Goal: Use online tool/utility: Utilize a website feature to perform a specific function

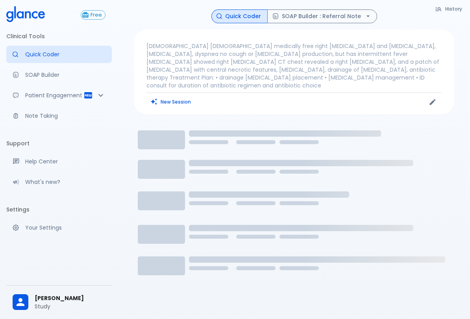
click at [165, 96] on button "New Session" at bounding box center [170, 101] width 49 height 11
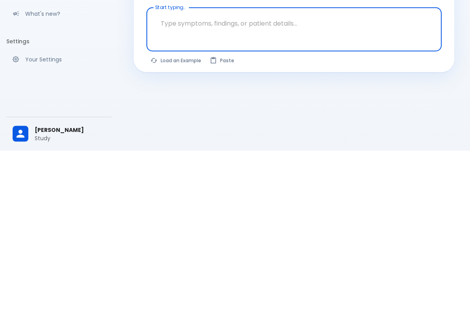
click at [164, 223] on button "Load an Example" at bounding box center [175, 228] width 59 height 11
type textarea "62M, HTN, acute tearing [MEDICAL_DATA] to back, BP 170/95, asymmetric pulses, C…"
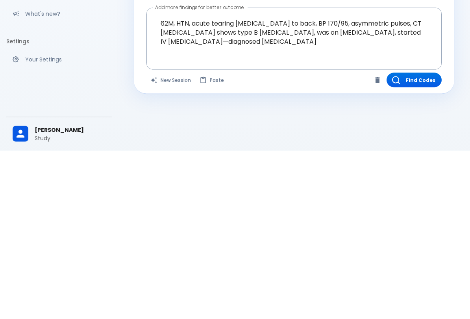
scroll to position [19, 0]
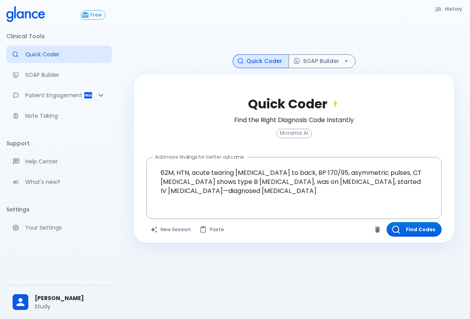
click at [425, 227] on button "Find Codes" at bounding box center [413, 229] width 55 height 15
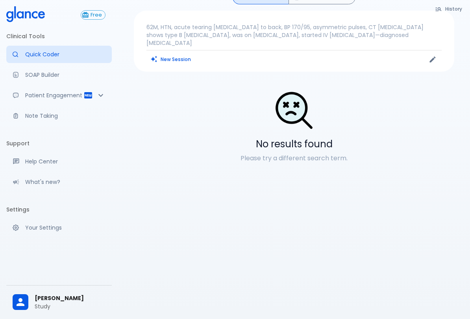
click at [179, 54] on button "New Session" at bounding box center [170, 59] width 49 height 11
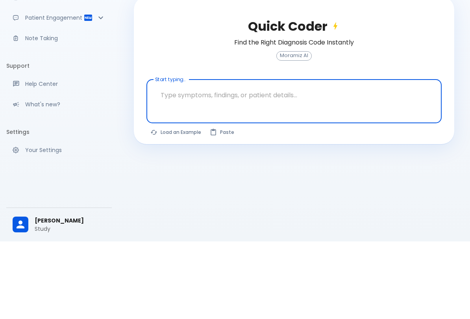
click at [176, 204] on button "Load an Example" at bounding box center [175, 209] width 59 height 11
type textarea "30F, weight loss, [MEDICAL_DATA], [MEDICAL_DATA], HR 121, [MEDICAL_DATA], TSH u…"
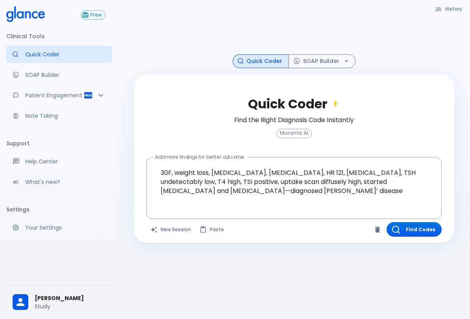
click at [413, 227] on button "Find Codes" at bounding box center [413, 229] width 55 height 15
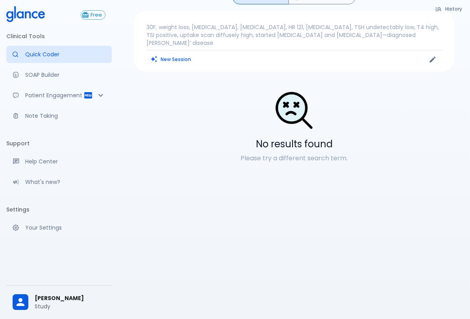
scroll to position [0, 0]
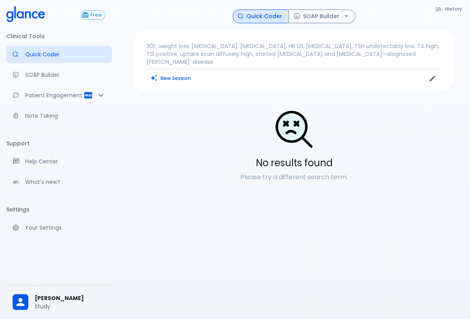
click at [329, 20] on button "SOAP Builder" at bounding box center [321, 16] width 67 height 14
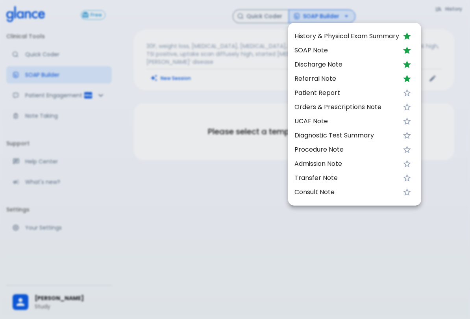
click at [326, 49] on span "SOAP Note" at bounding box center [346, 50] width 105 height 9
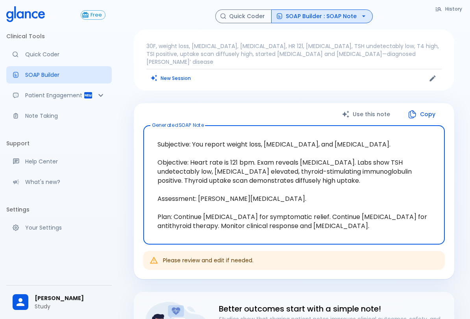
click at [250, 14] on button "Quick Coder" at bounding box center [243, 16] width 56 height 14
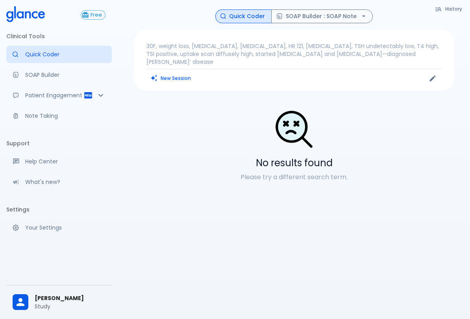
click at [347, 52] on p "30F, weight loss, [MEDICAL_DATA], [MEDICAL_DATA], HR 121, [MEDICAL_DATA], TSH u…" at bounding box center [293, 54] width 295 height 24
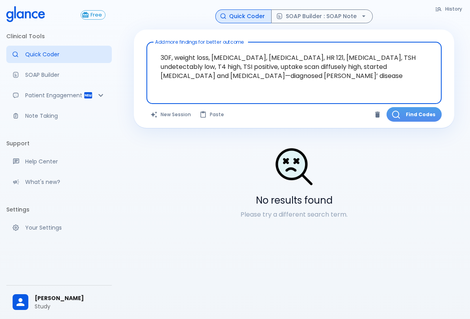
click at [412, 117] on button "Find Codes" at bounding box center [413, 114] width 55 height 15
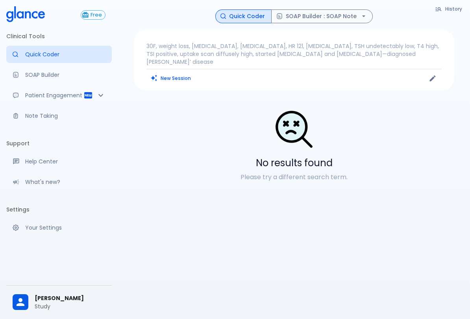
click at [338, 17] on button "SOAP Builder : SOAP Note" at bounding box center [322, 16] width 102 height 14
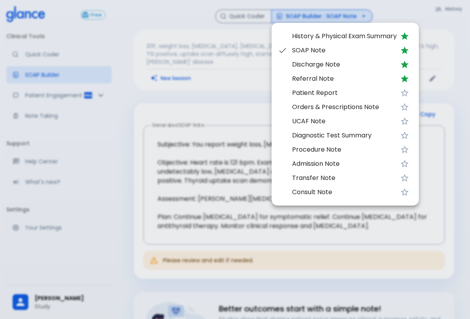
click at [343, 93] on span "Patient Report" at bounding box center [344, 92] width 105 height 9
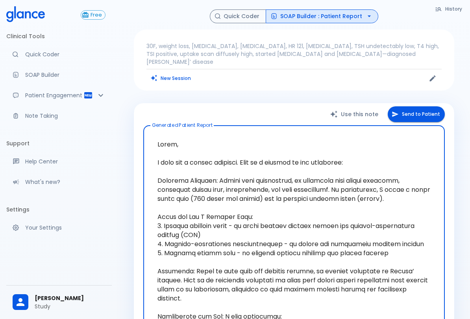
click at [236, 19] on button "Quick Coder" at bounding box center [238, 16] width 56 height 14
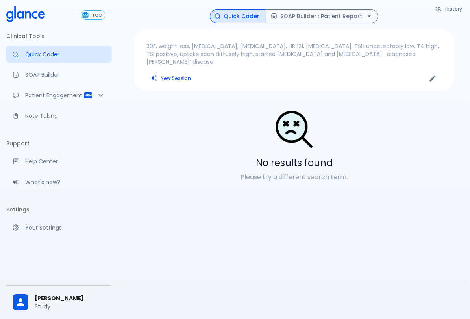
click at [197, 54] on p "30F, weight loss, palpitations, heat intolerance, HR 121, goiter, TSH undetecta…" at bounding box center [293, 54] width 295 height 24
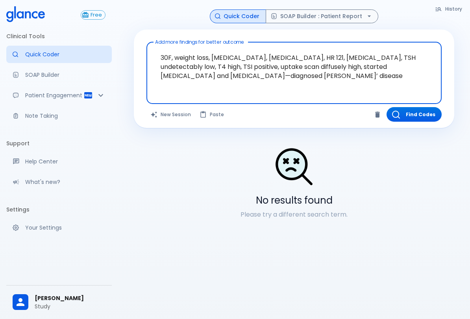
click at [400, 112] on button "Find Codes" at bounding box center [413, 114] width 55 height 15
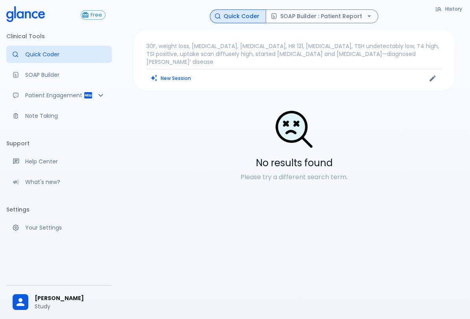
click at [219, 53] on p "30F, weight loss, palpitations, heat intolerance, HR 121, goiter, TSH undetecta…" at bounding box center [293, 54] width 295 height 24
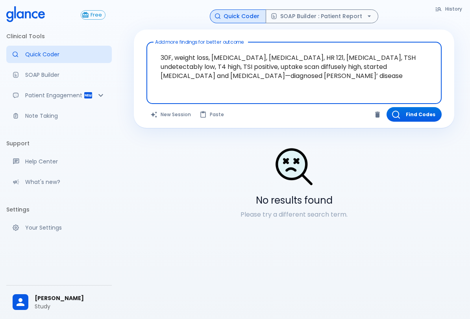
click at [413, 115] on button "Find Codes" at bounding box center [413, 114] width 55 height 15
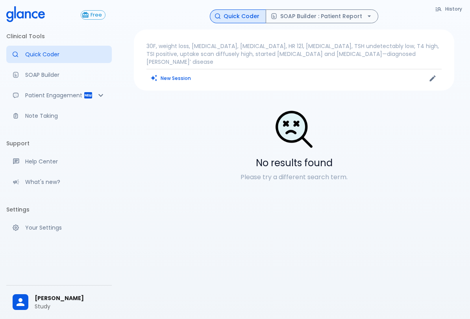
click at [34, 49] on link "Quick Coder" at bounding box center [58, 54] width 105 height 17
click at [171, 72] on button "New Session" at bounding box center [170, 77] width 49 height 11
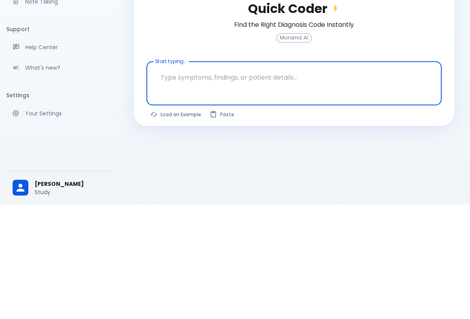
click at [169, 223] on button "Load an Example" at bounding box center [175, 228] width 59 height 11
type textarea "45F with DM2, right foot ulcer, fever, WBC 14K, ESR 80, wound purulent, XR neg …"
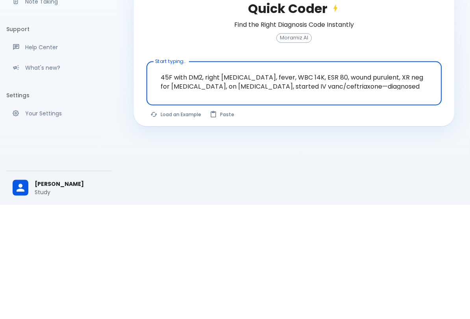
scroll to position [19, 0]
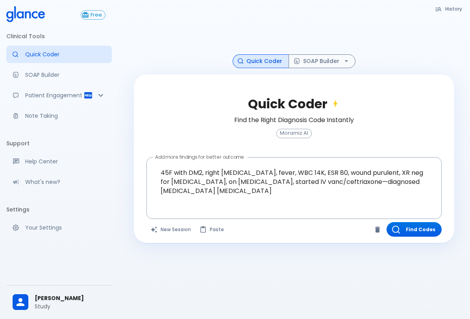
click at [408, 229] on button "Find Codes" at bounding box center [413, 229] width 55 height 15
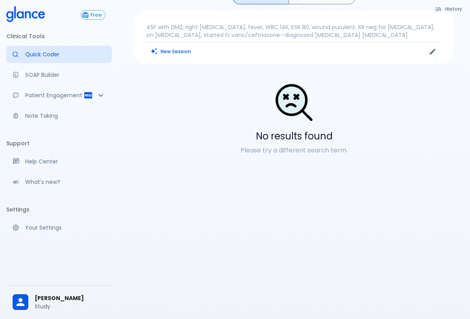
scroll to position [0, 0]
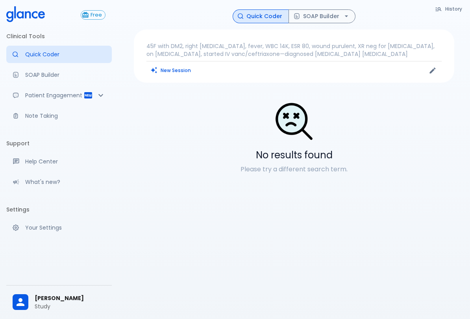
click at [165, 70] on button "New Session" at bounding box center [170, 70] width 49 height 11
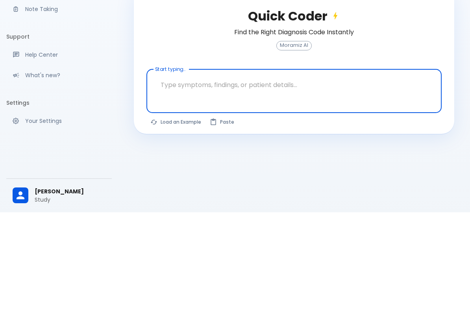
click at [177, 176] on div "x Start typing..." at bounding box center [293, 198] width 295 height 44
click at [173, 223] on button "Load an Example" at bounding box center [175, 228] width 59 height 11
type textarea "30F, weight loss, palpitations, heat intolerance, HR 121, goiter, TSH undetecta…"
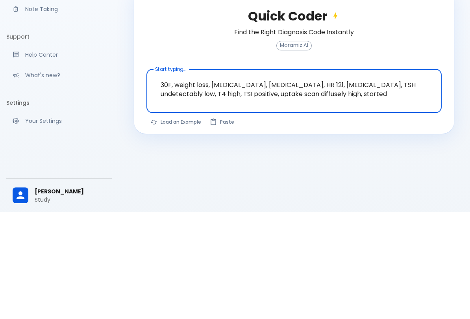
scroll to position [19, 0]
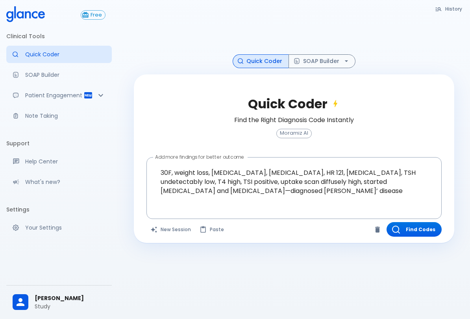
click at [413, 233] on button "Find Codes" at bounding box center [413, 229] width 55 height 15
